Goal: Information Seeking & Learning: Learn about a topic

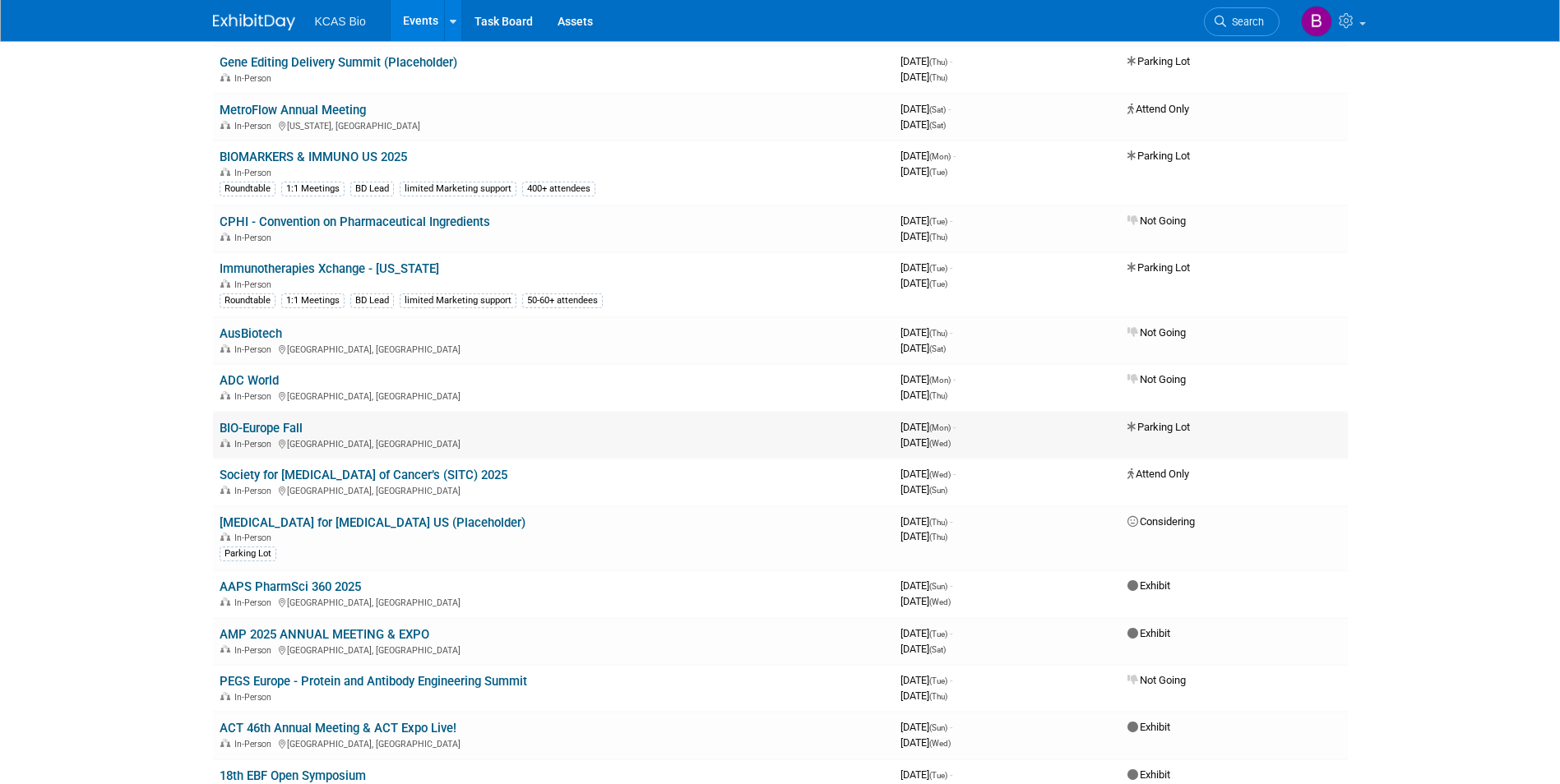
scroll to position [1233, 0]
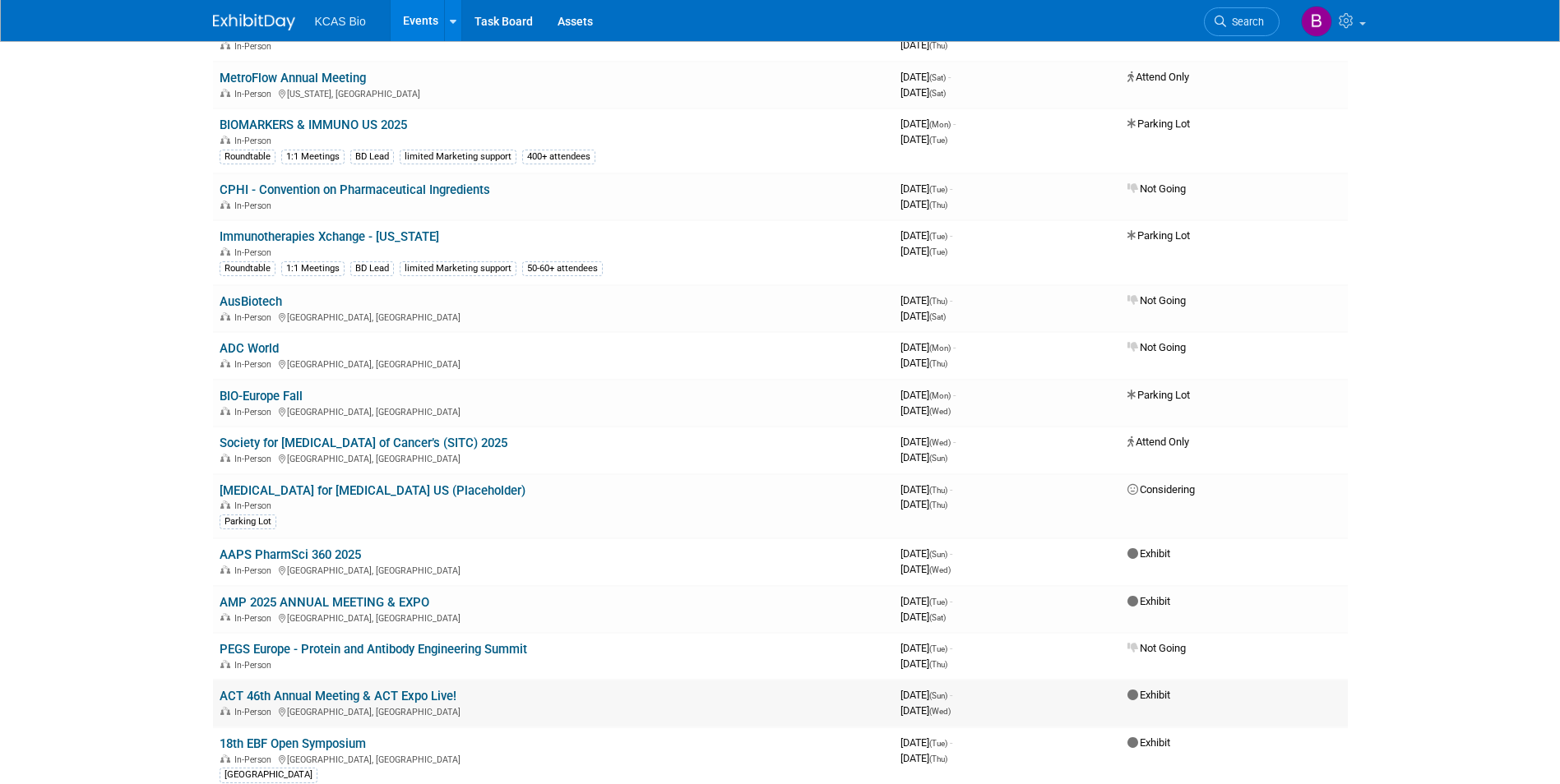
click at [437, 699] on link "ACT 46th Annual Meeting & ACT Expo Live!" at bounding box center [337, 697] width 236 height 15
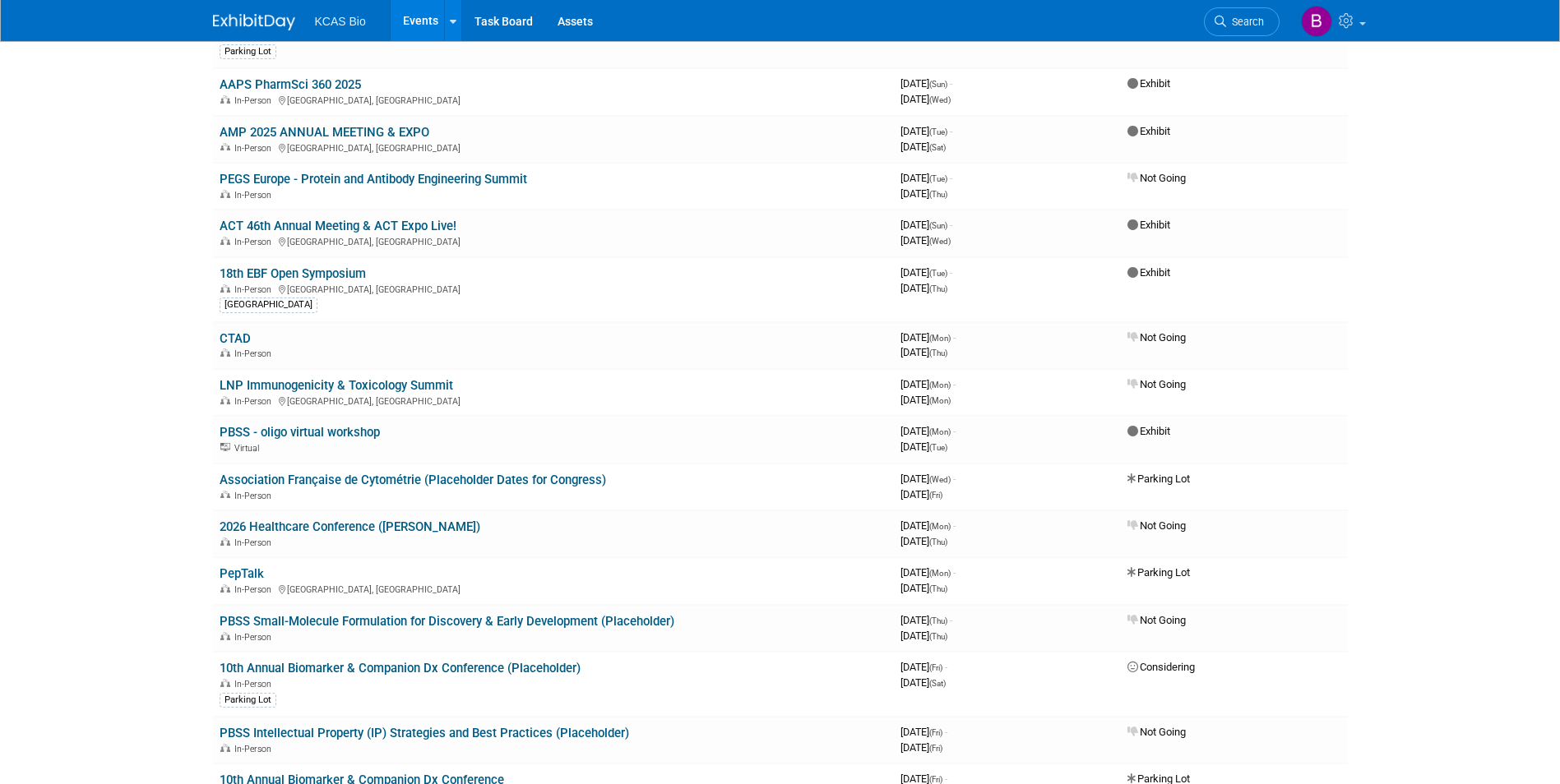
scroll to position [1726, 0]
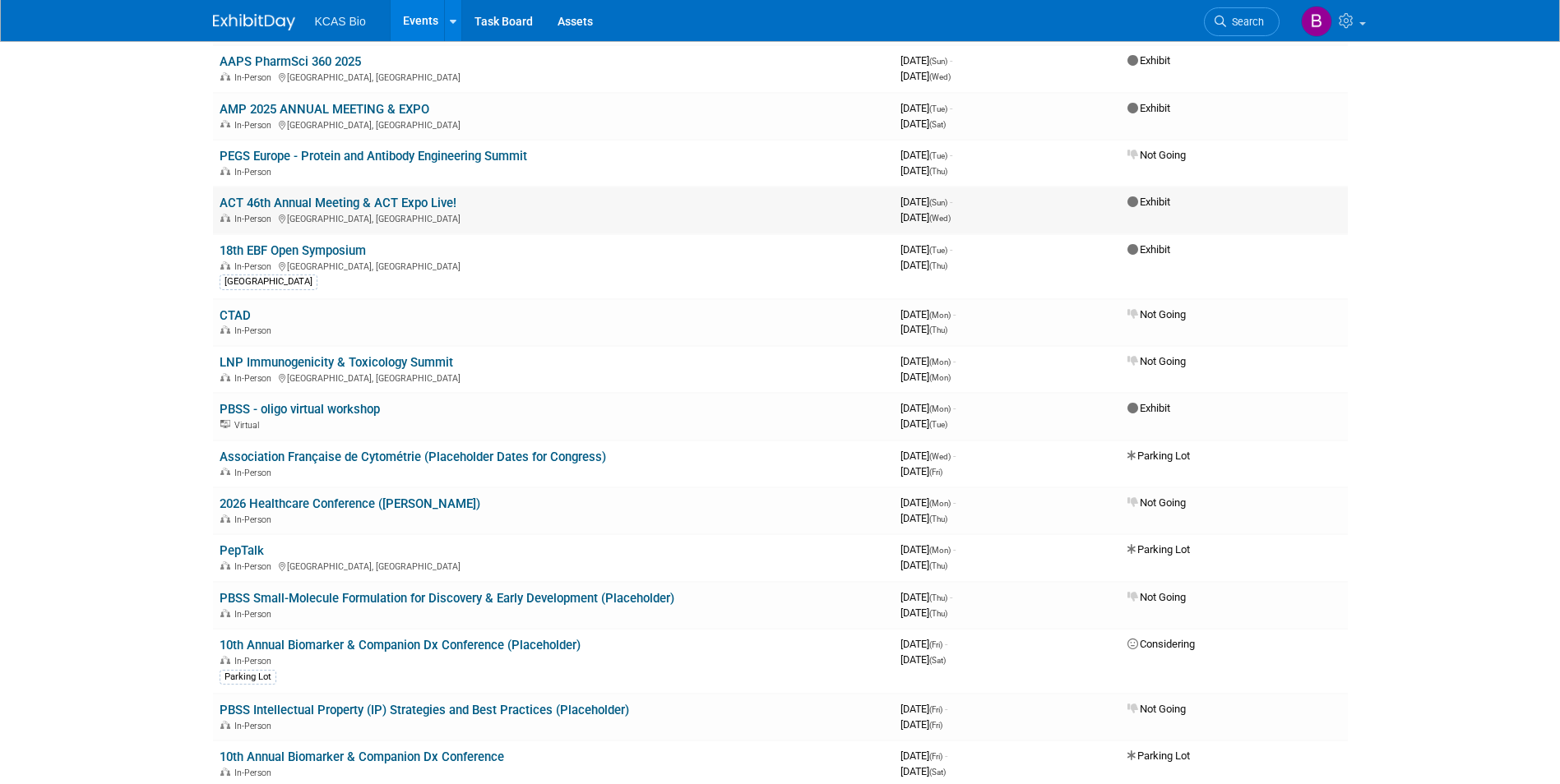
click at [368, 207] on link "ACT 46th Annual Meeting & ACT Expo Live!" at bounding box center [337, 204] width 236 height 15
click at [300, 55] on link "AAPS PharmSci 360 2025" at bounding box center [290, 62] width 141 height 15
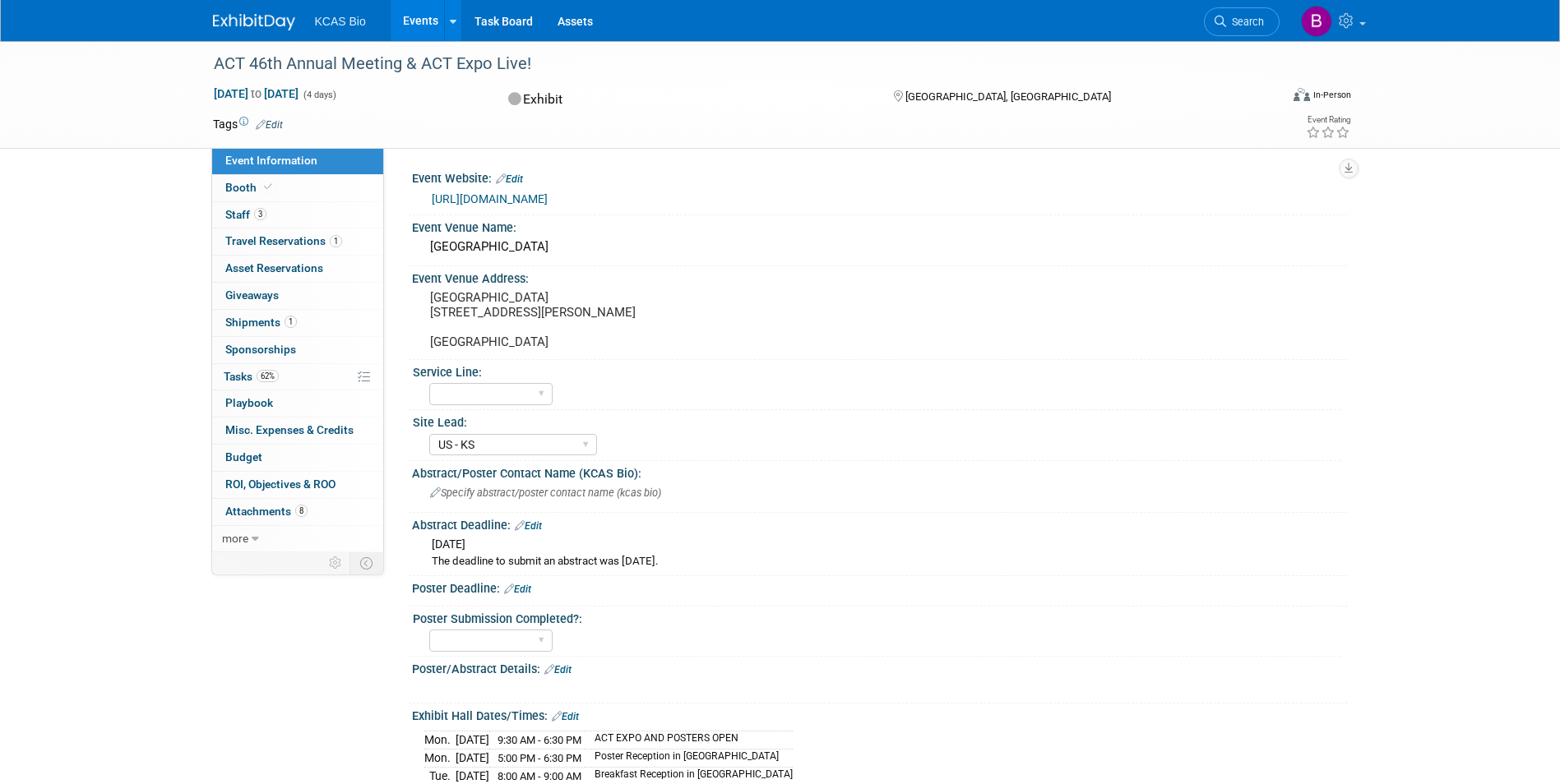
select select "US - KS"
click at [272, 203] on link "3 Staff 3" at bounding box center [297, 215] width 171 height 26
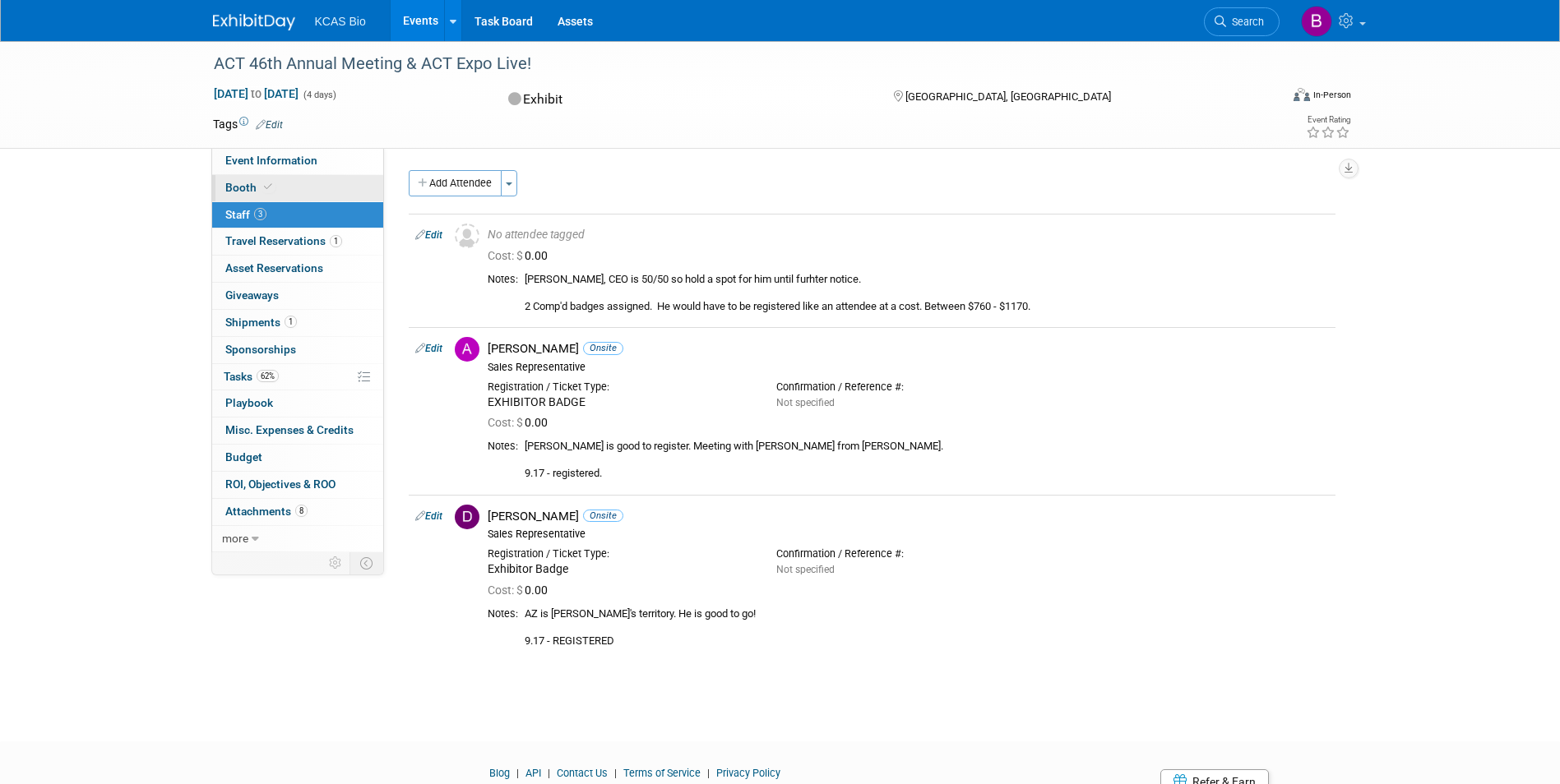
click at [263, 193] on span at bounding box center [268, 187] width 15 height 13
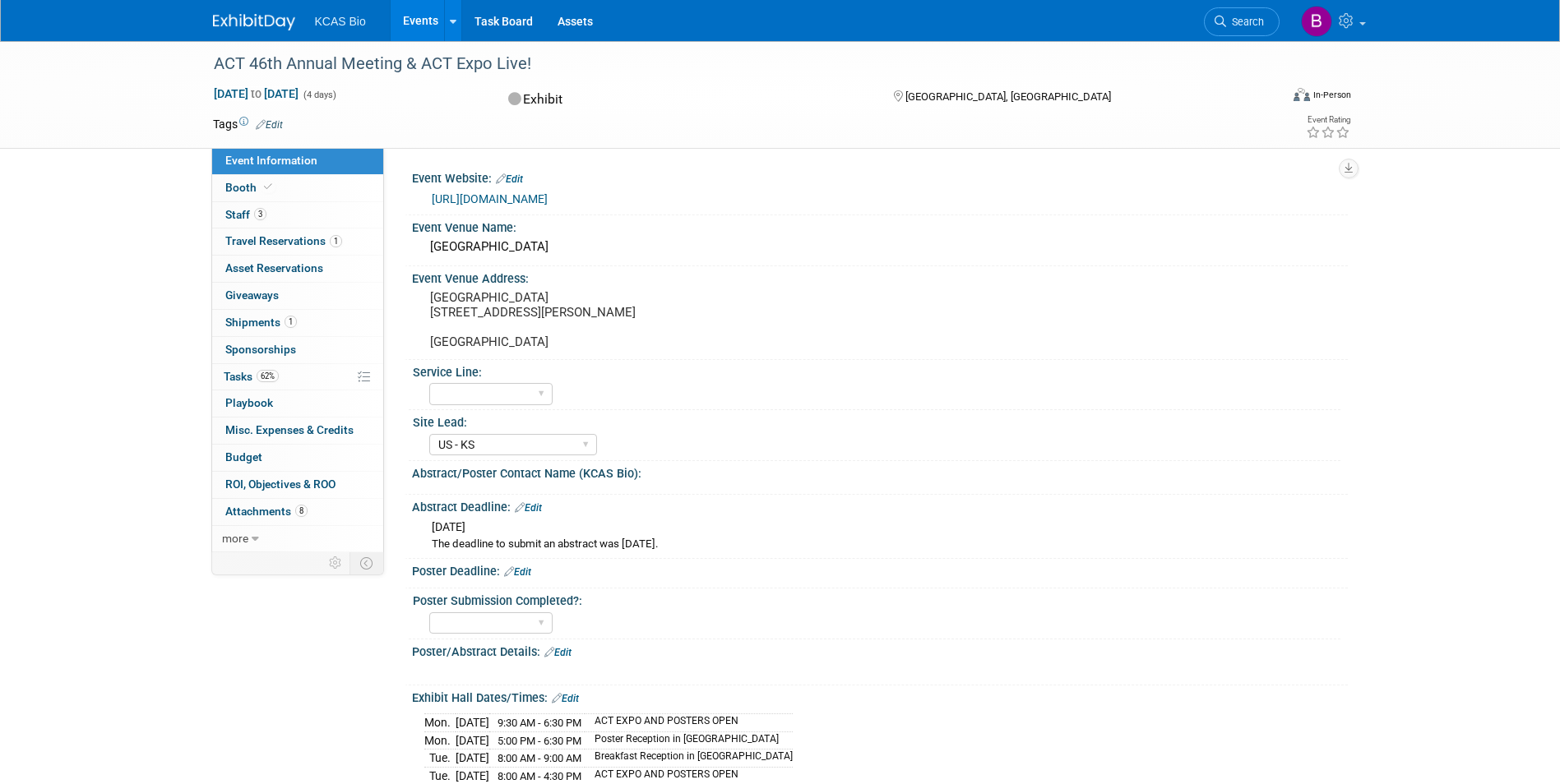
select select "US - KS"
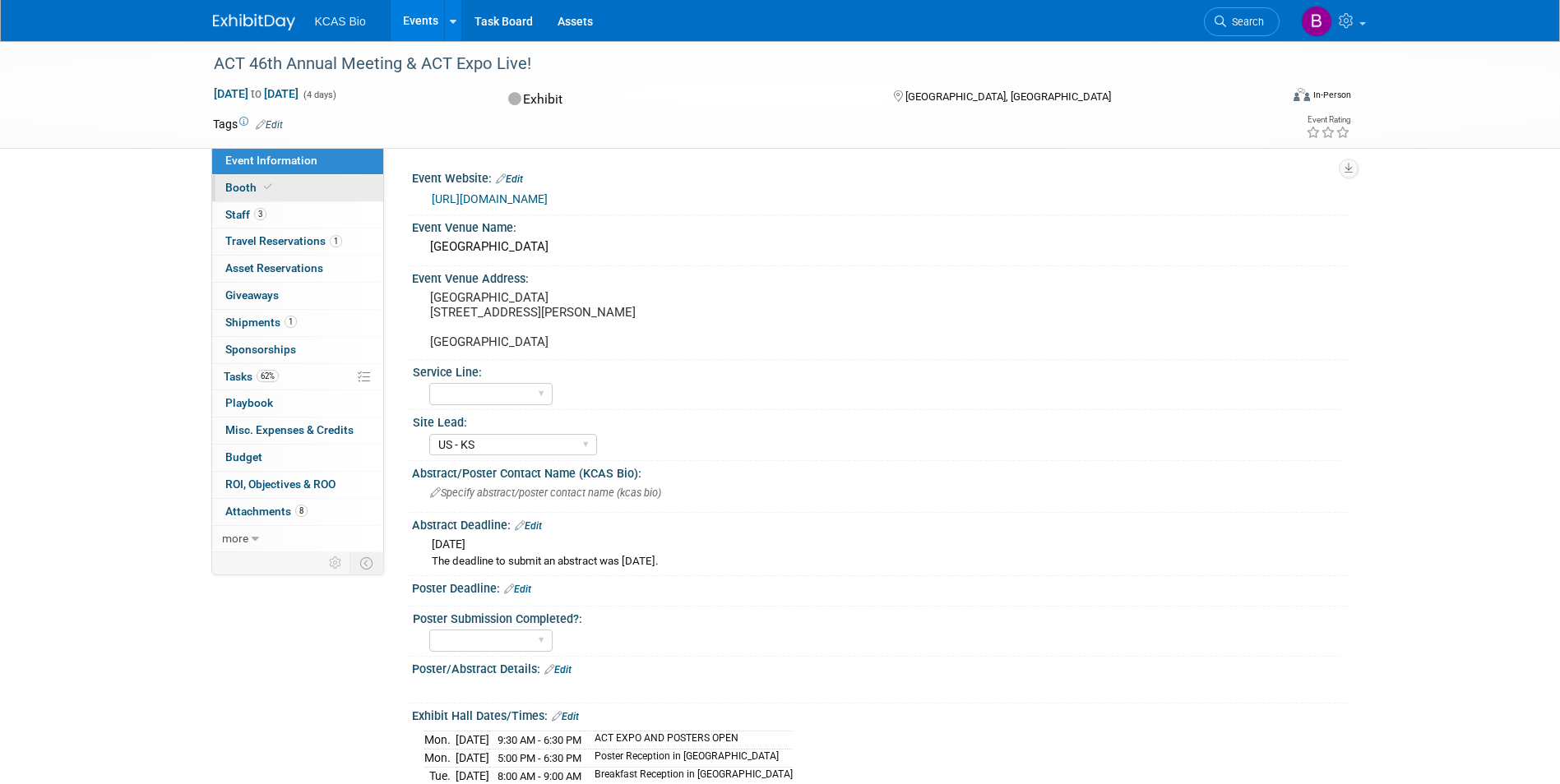
click at [296, 191] on link "Booth" at bounding box center [297, 188] width 171 height 26
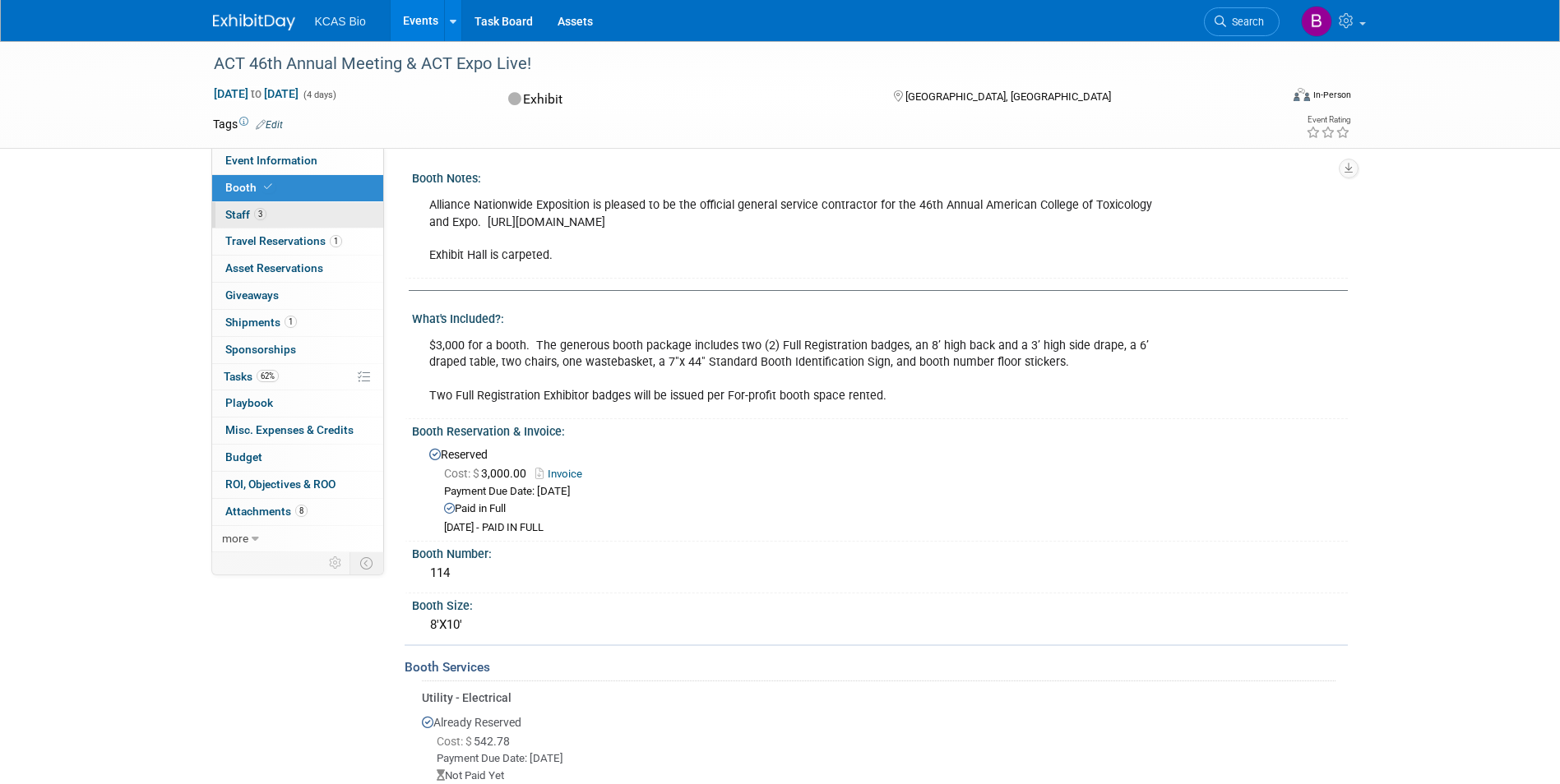
click at [300, 210] on link "3 Staff 3" at bounding box center [297, 215] width 171 height 26
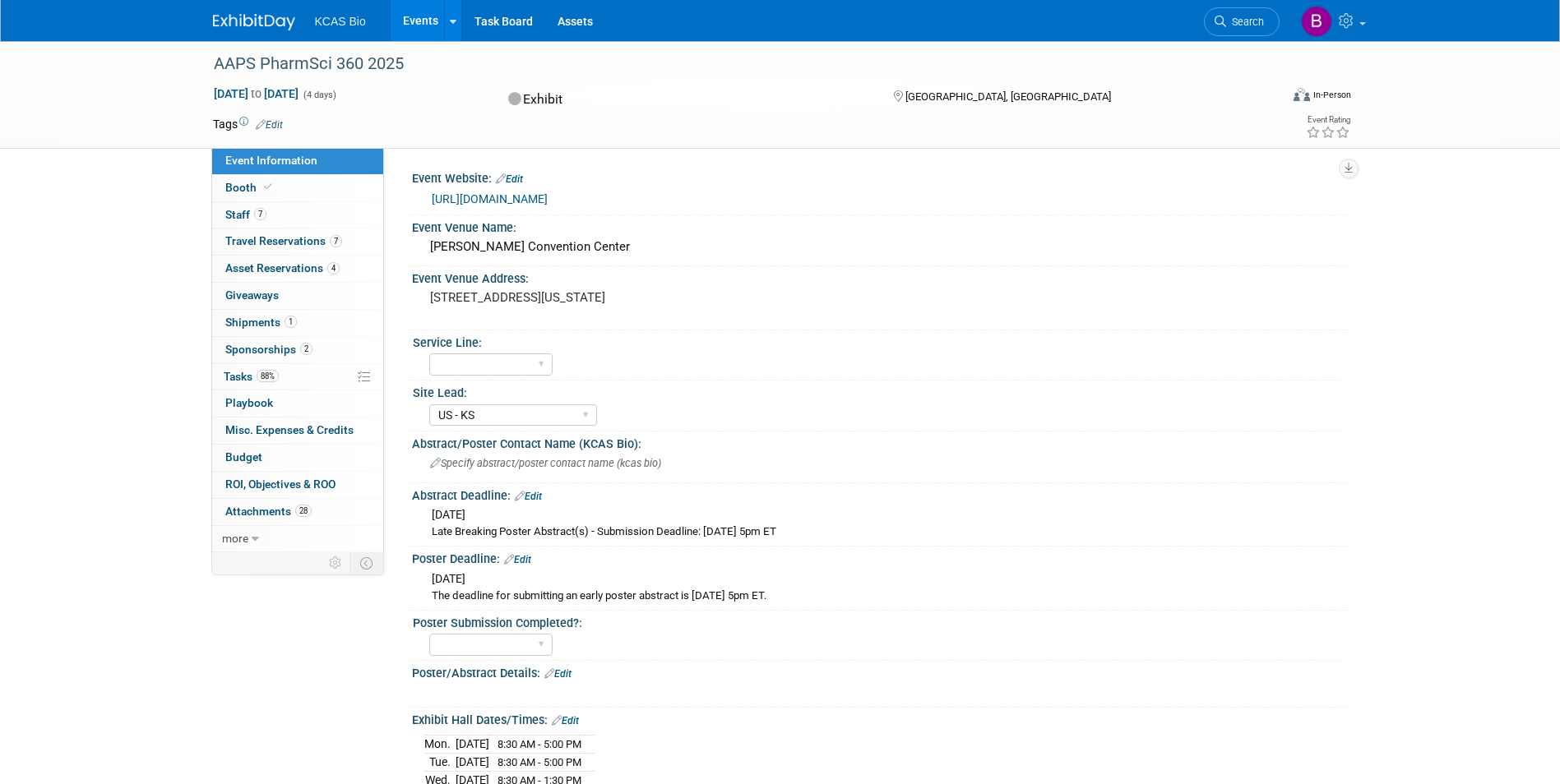
select select "US - KS"
click at [294, 188] on link "Booth" at bounding box center [297, 188] width 171 height 26
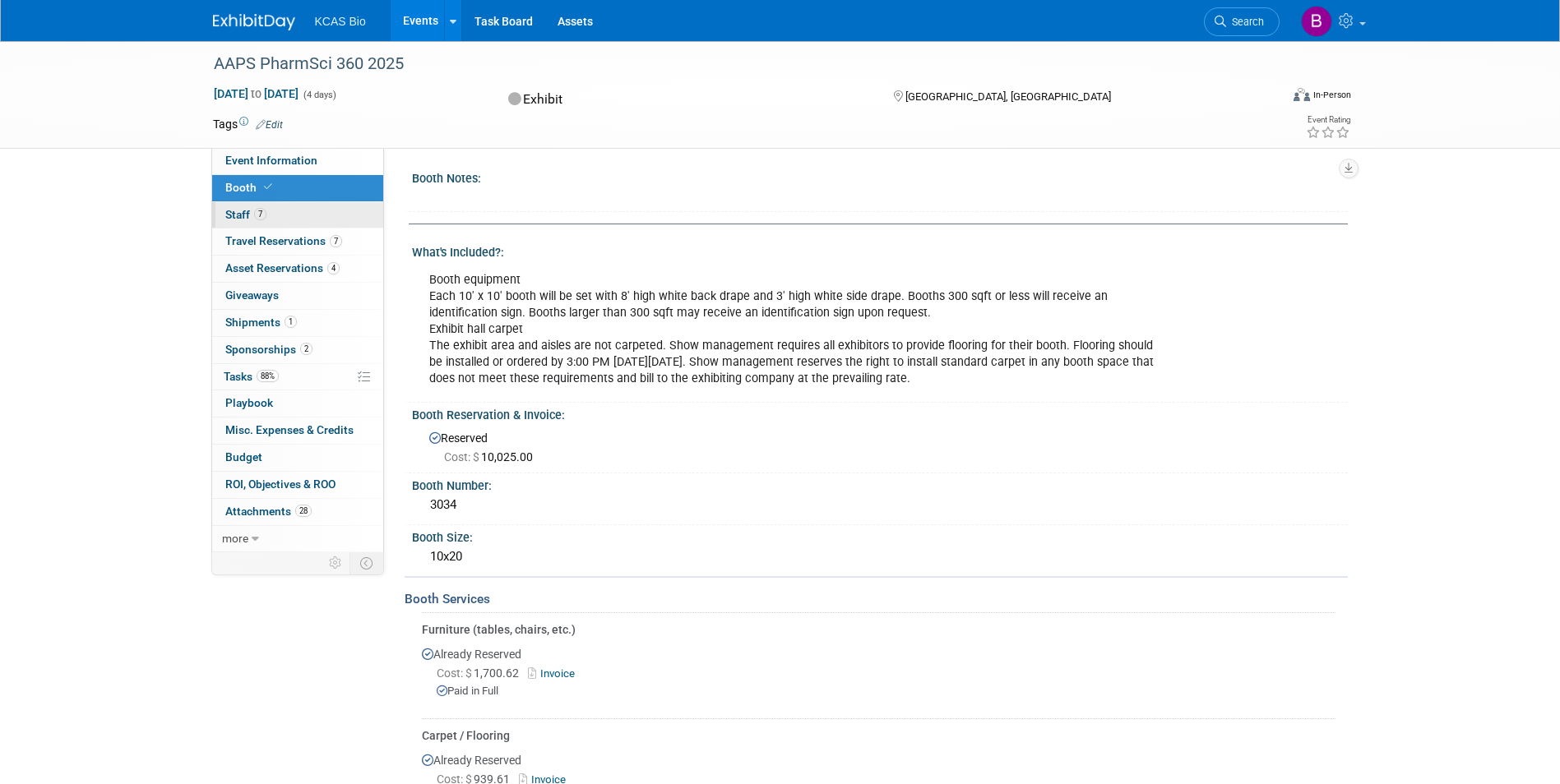
click at [284, 212] on link "7 Staff 7" at bounding box center [297, 215] width 171 height 26
